Goal: Transaction & Acquisition: Purchase product/service

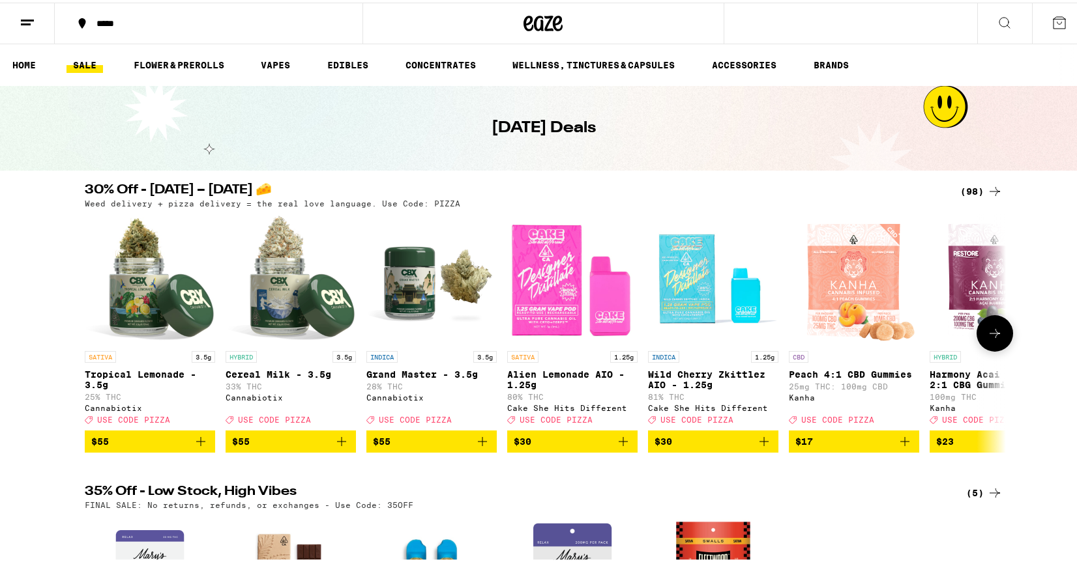
click at [1001, 340] on button at bounding box center [994, 331] width 36 height 36
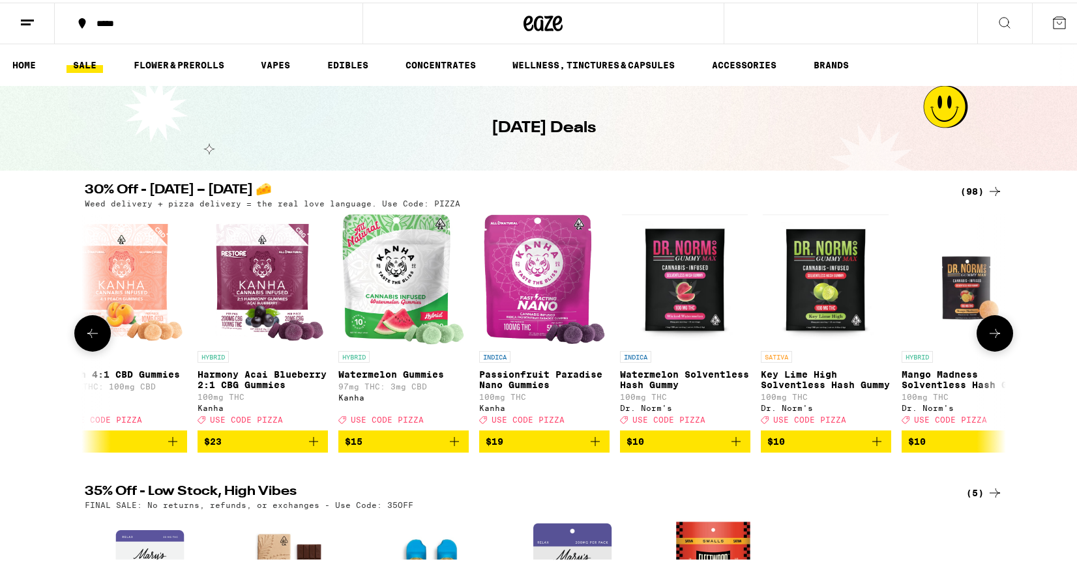
scroll to position [0, 776]
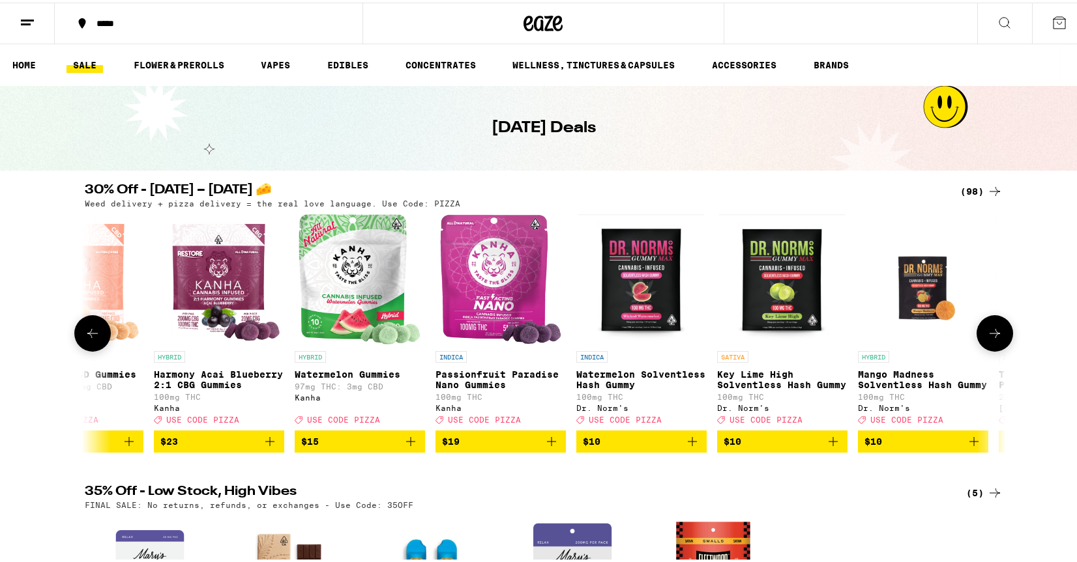
click at [1001, 340] on button at bounding box center [994, 331] width 36 height 36
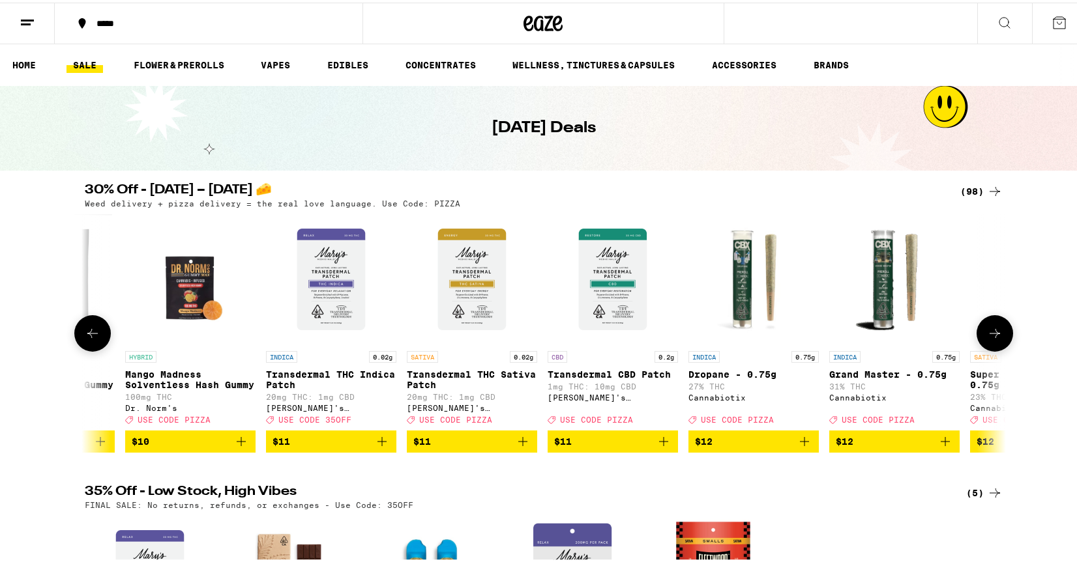
scroll to position [0, 1551]
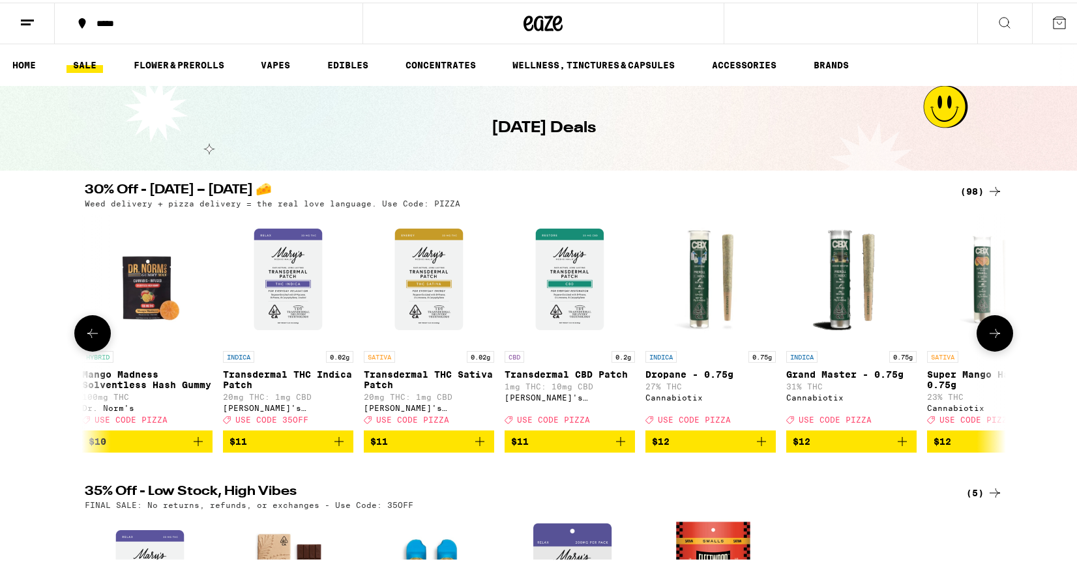
click at [1001, 340] on button at bounding box center [994, 331] width 36 height 36
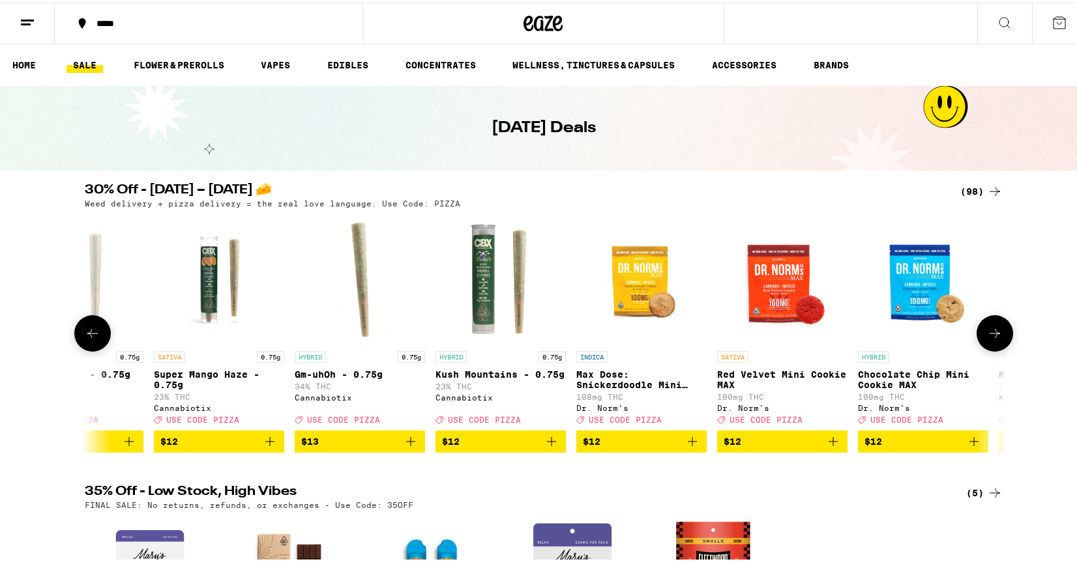
scroll to position [0, 2327]
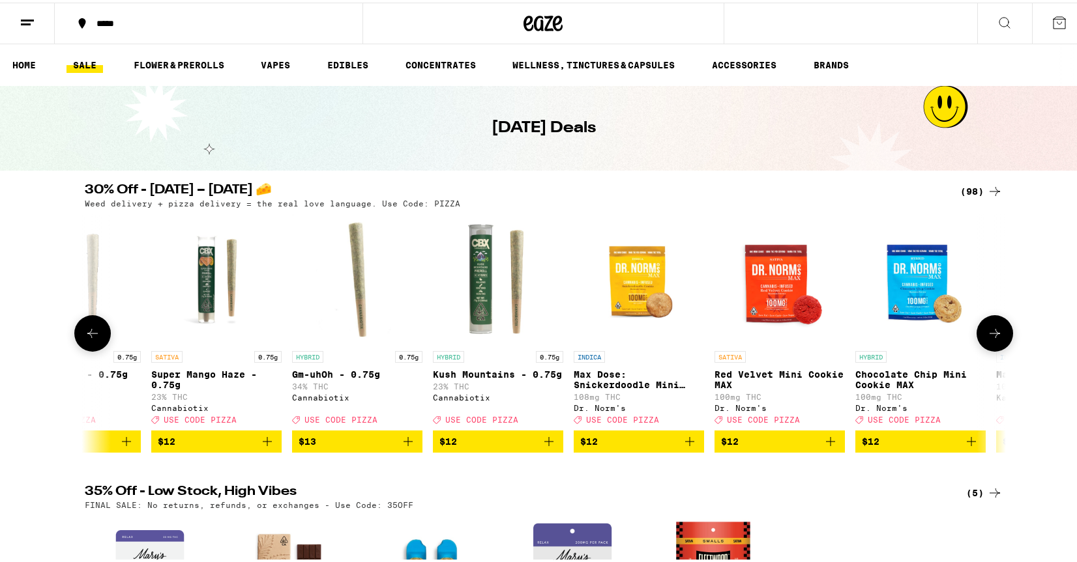
click at [1001, 340] on button at bounding box center [994, 331] width 36 height 36
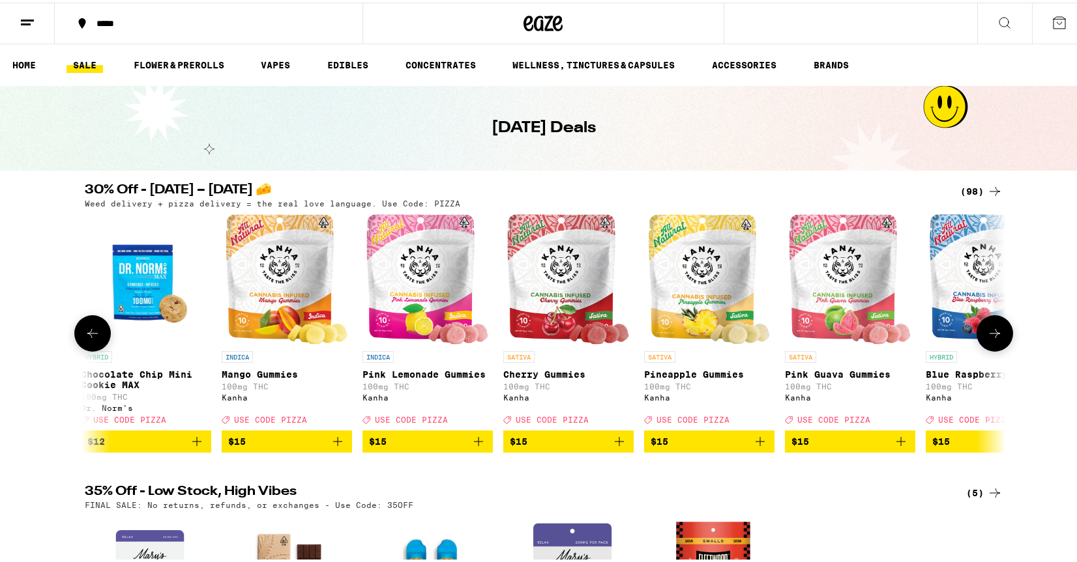
scroll to position [0, 3102]
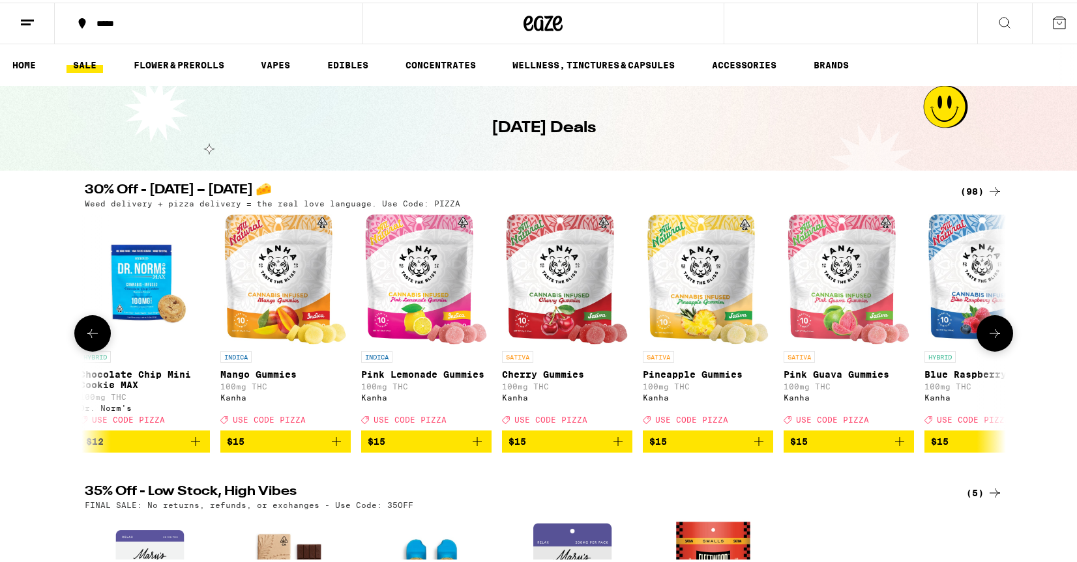
click at [318, 323] on img "Open page for Mango Gummies from Kanha" at bounding box center [284, 277] width 121 height 130
click at [331, 63] on link "EDIBLES" at bounding box center [348, 63] width 54 height 16
